Goal: Transaction & Acquisition: Purchase product/service

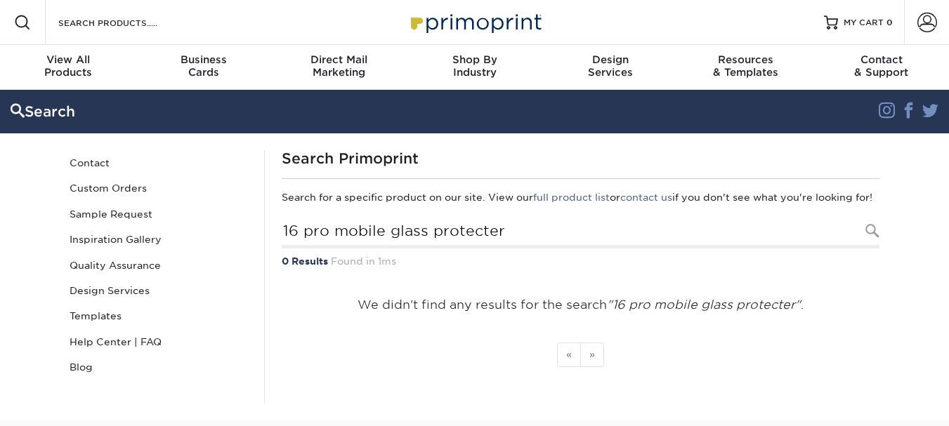
click at [318, 125] on div "Search Instagram Facebook Twitter" at bounding box center [474, 112] width 949 height 38
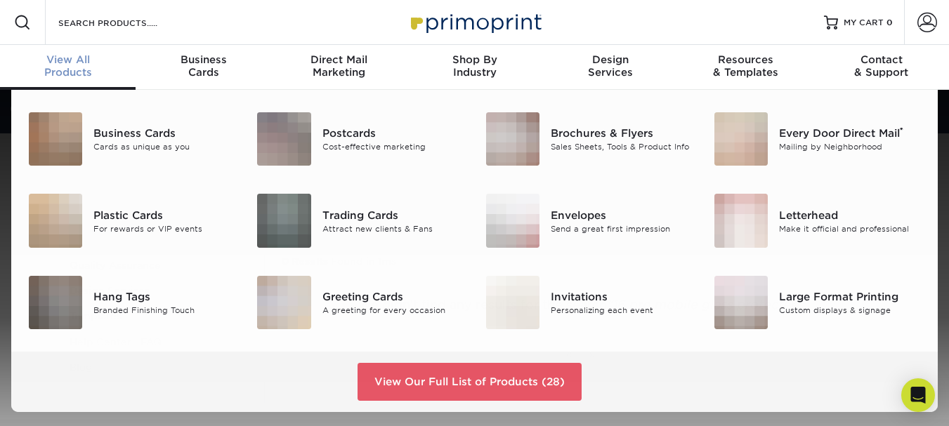
click at [58, 59] on span "View All" at bounding box center [68, 59] width 136 height 13
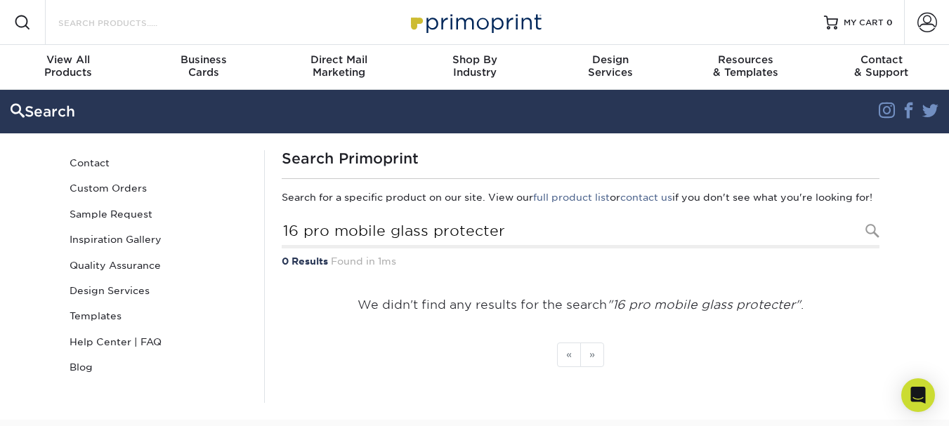
click at [169, 21] on input "Search Products" at bounding box center [125, 22] width 137 height 17
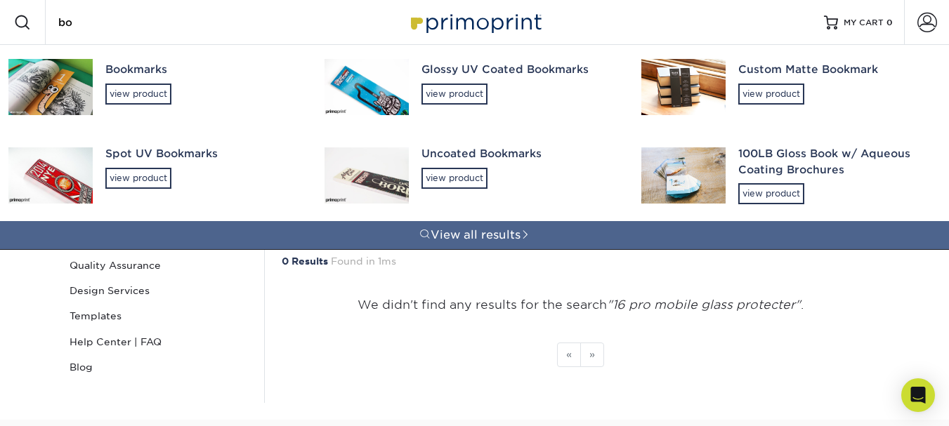
type input "b"
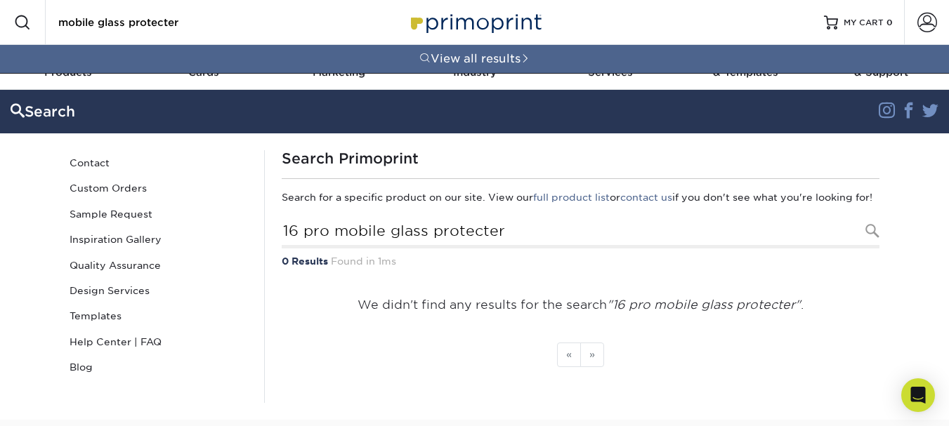
type input "mobile glass protecter"
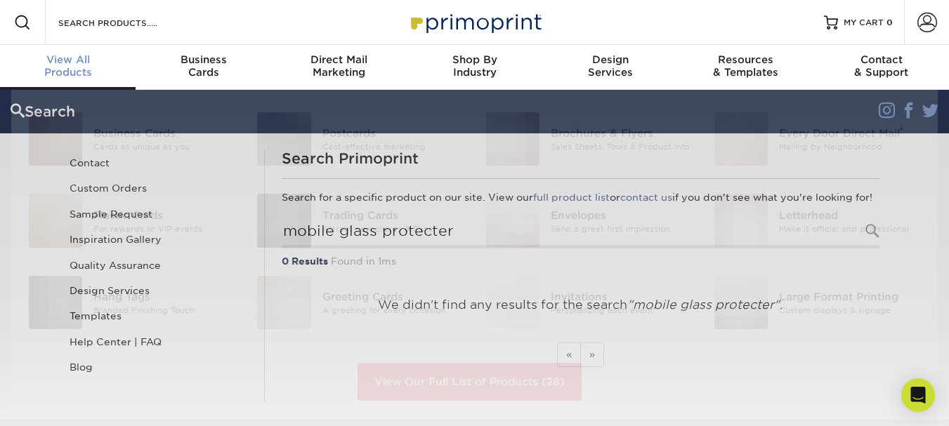
click at [67, 56] on span "View All" at bounding box center [68, 59] width 136 height 13
